Goal: Check status: Check status

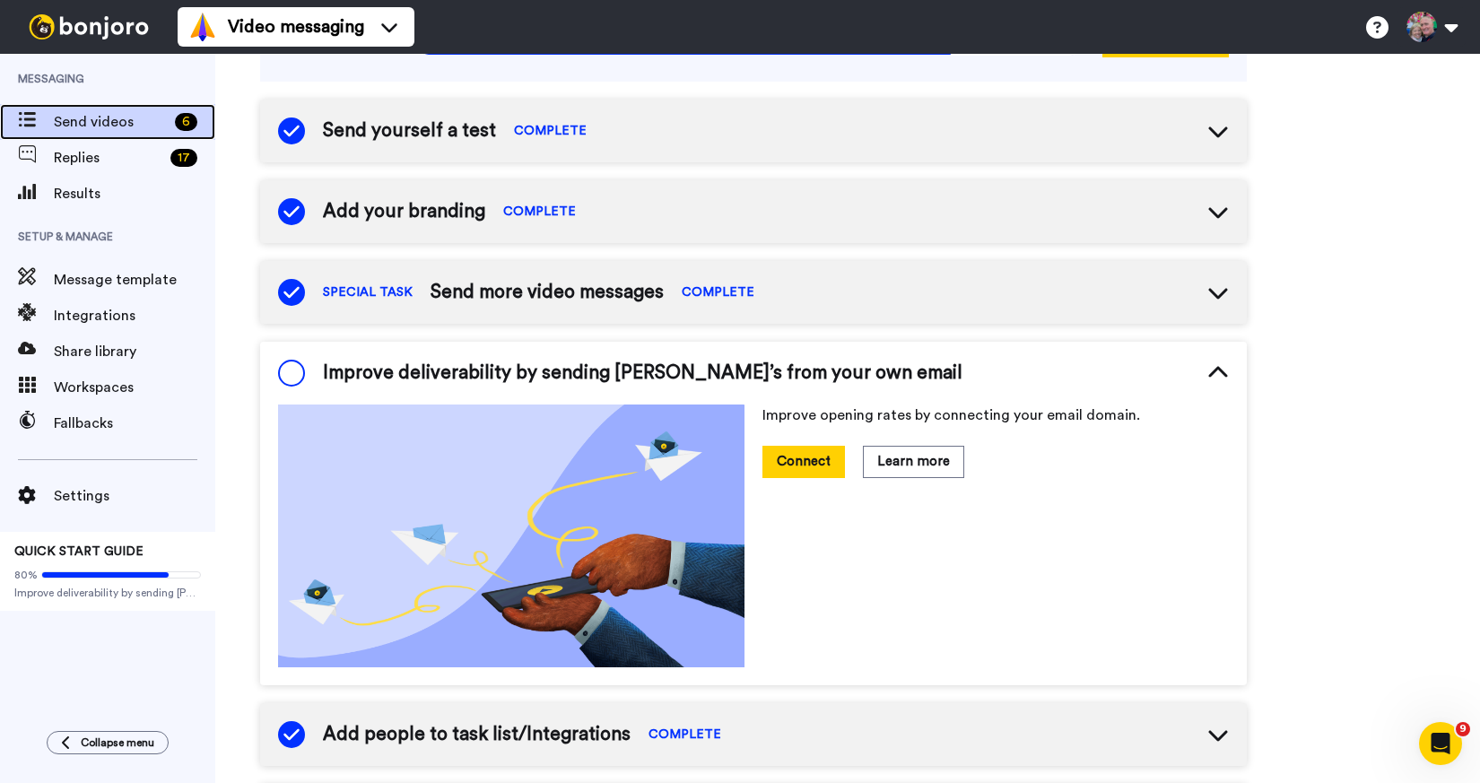
click at [120, 112] on span "Send videos" at bounding box center [111, 122] width 114 height 22
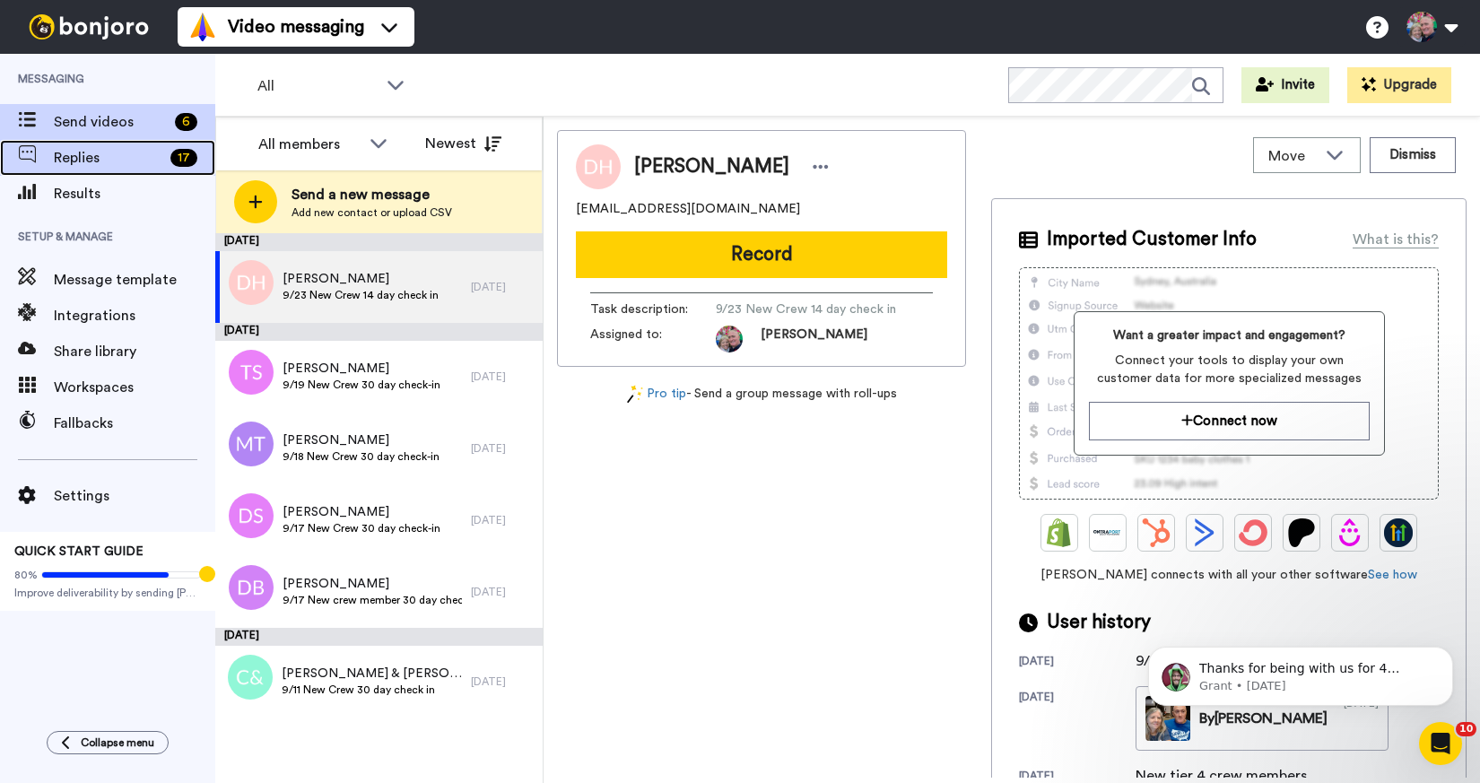
click at [95, 162] on span "Replies" at bounding box center [108, 158] width 109 height 22
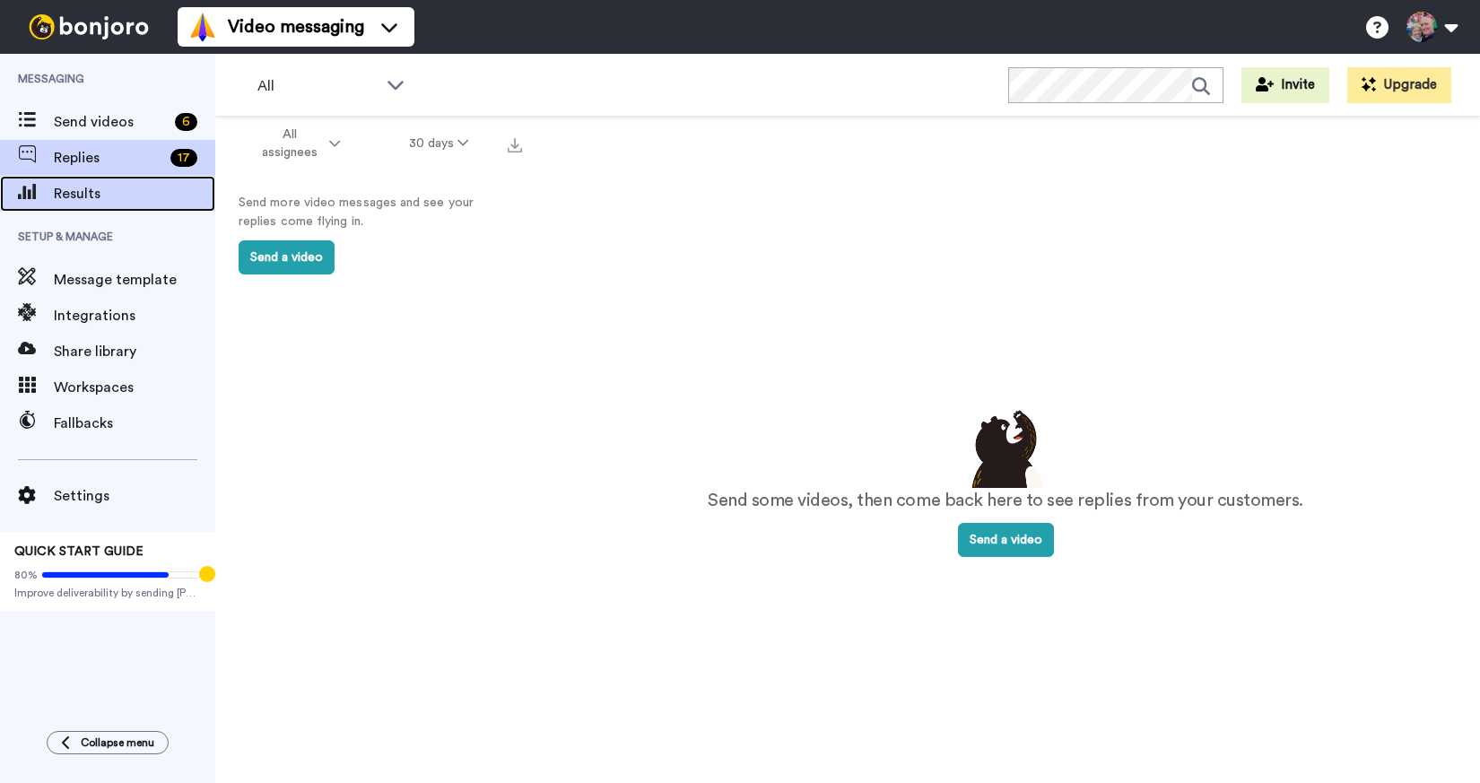
click at [95, 197] on span "Results" at bounding box center [134, 194] width 161 height 22
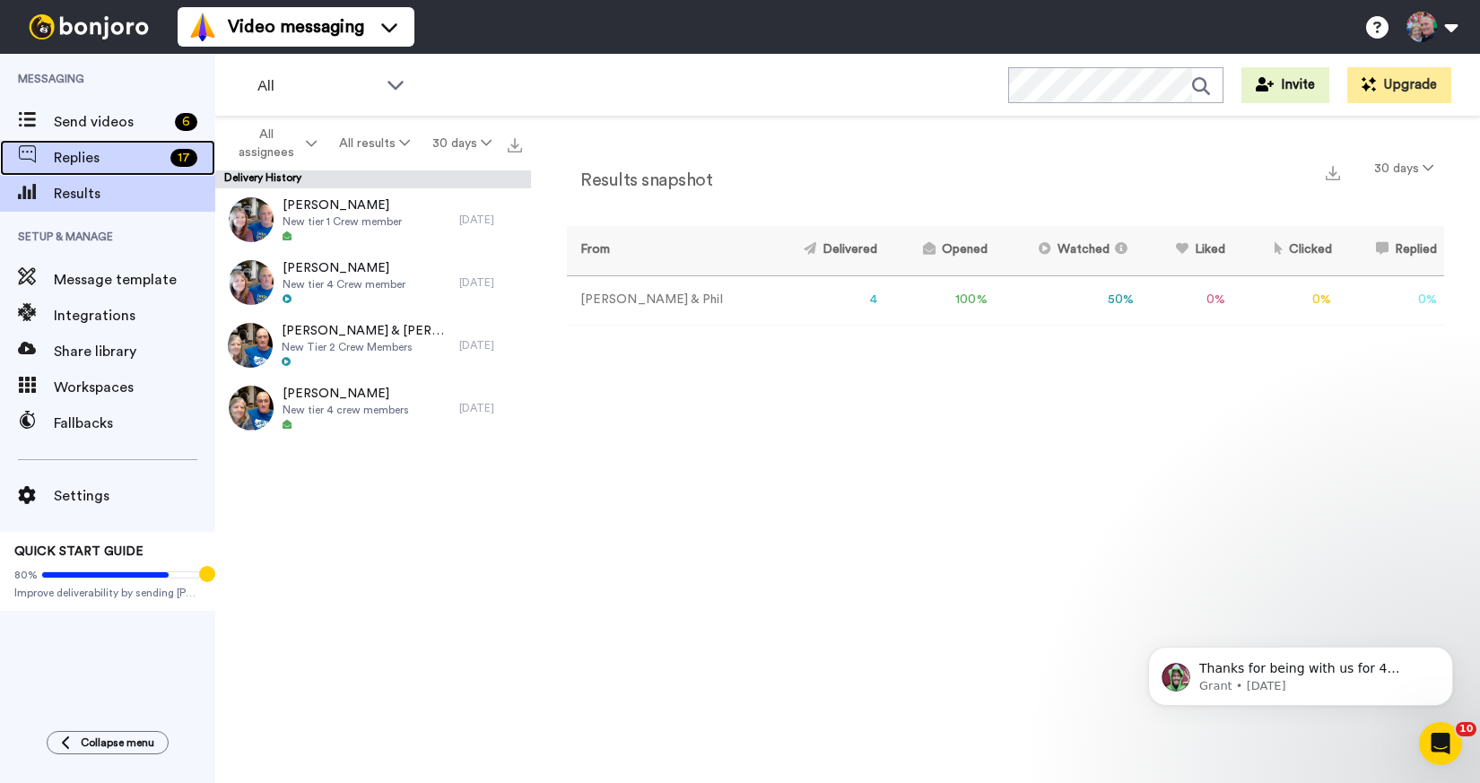
click at [113, 153] on span "Replies" at bounding box center [108, 158] width 109 height 22
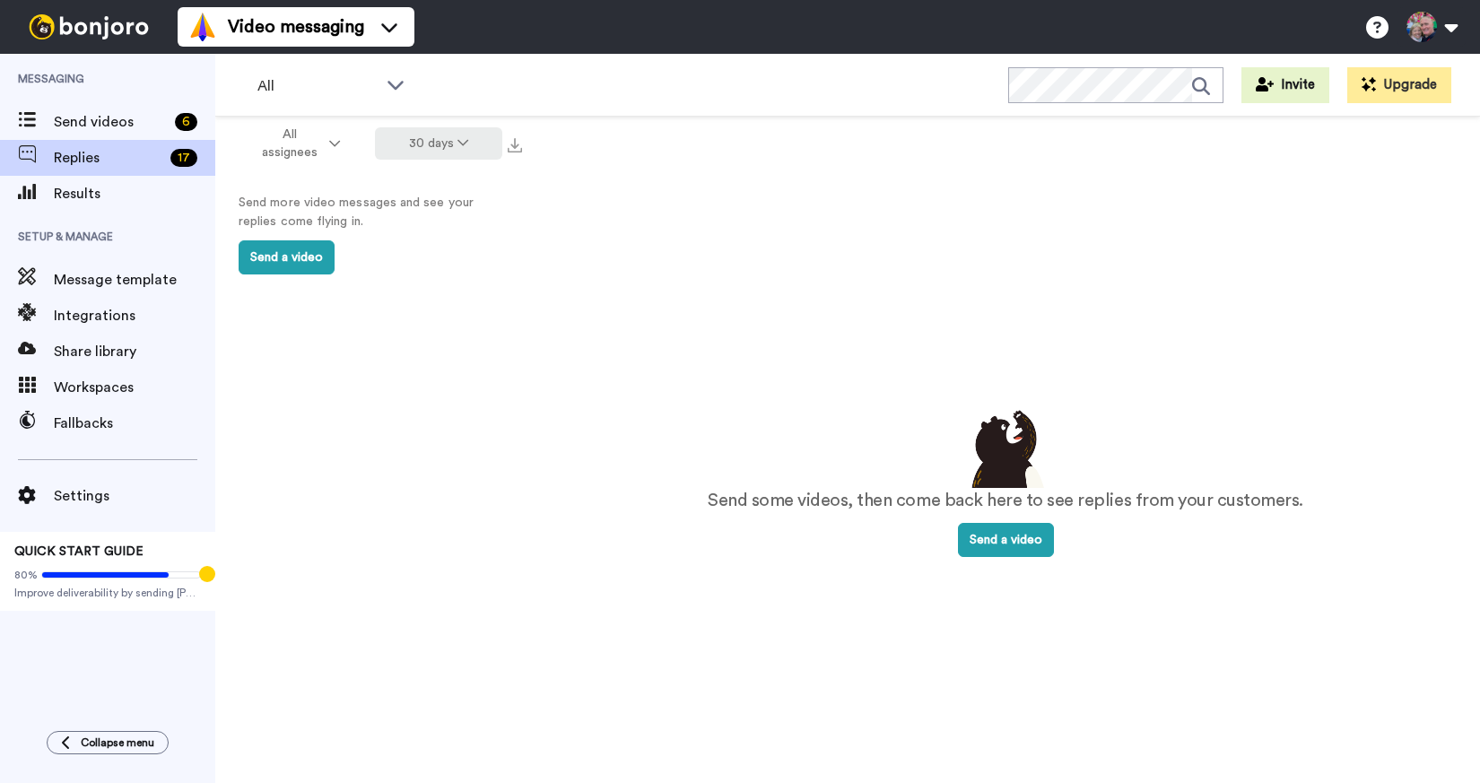
click at [468, 141] on button "30 days" at bounding box center [439, 143] width 128 height 32
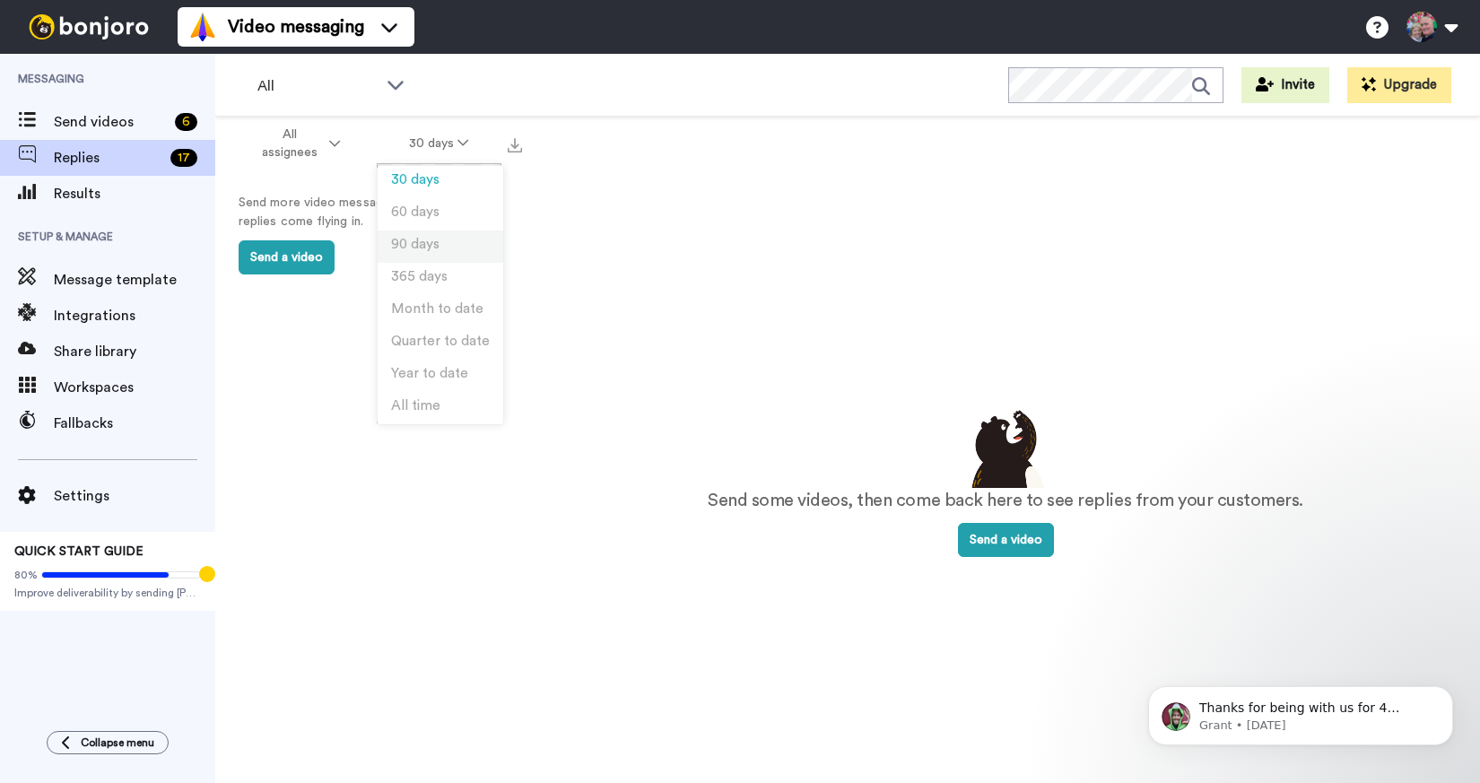
click at [470, 246] on li "90 days" at bounding box center [441, 247] width 126 height 32
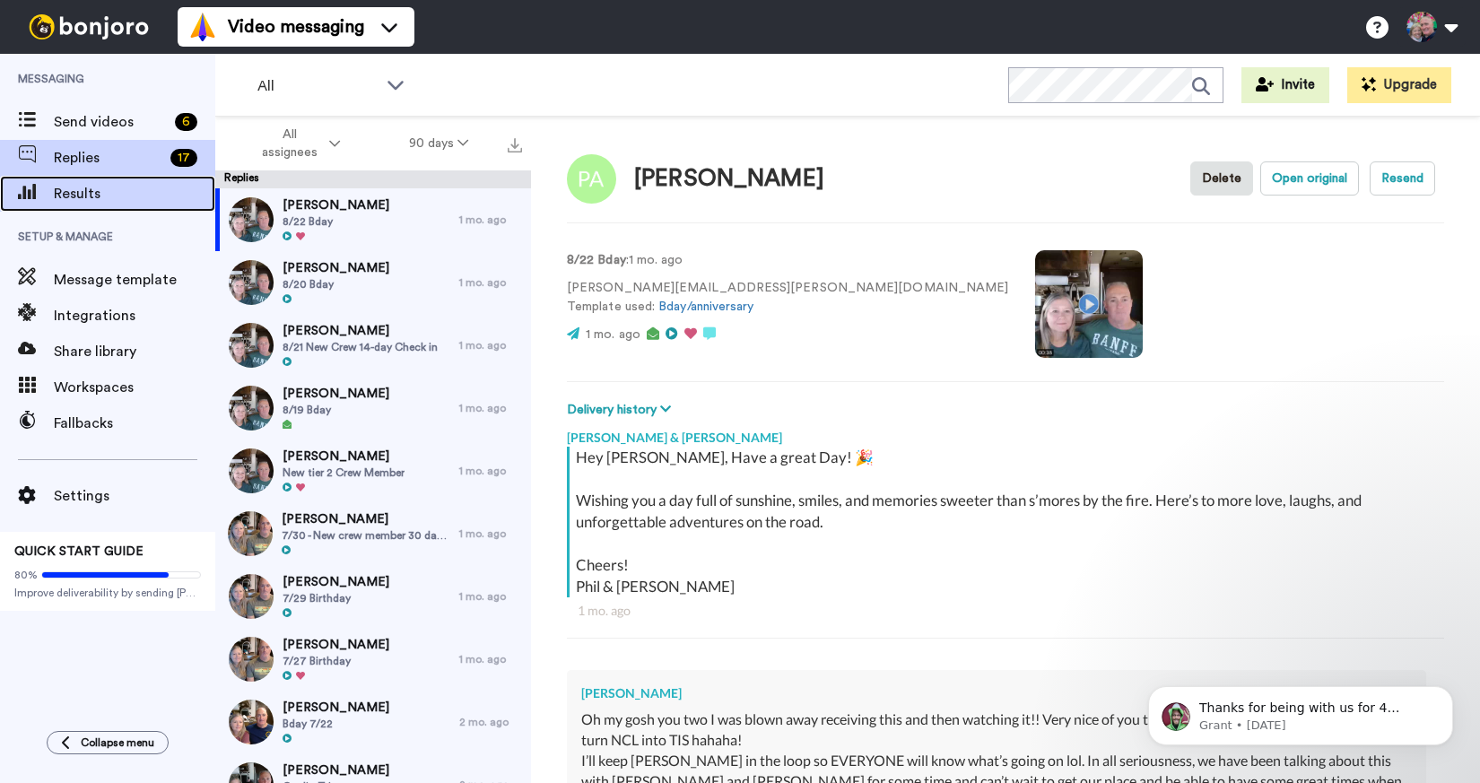
click at [106, 195] on span "Results" at bounding box center [134, 194] width 161 height 22
